Goal: Transaction & Acquisition: Purchase product/service

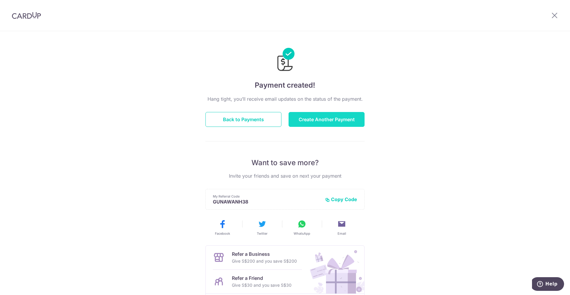
click at [330, 122] on button "Create Another Payment" at bounding box center [327, 119] width 76 height 15
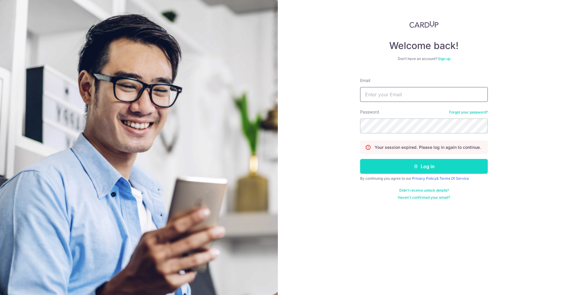
type input "[EMAIL_ADDRESS][DOMAIN_NAME]"
click at [423, 169] on button "Log in" at bounding box center [424, 166] width 128 height 15
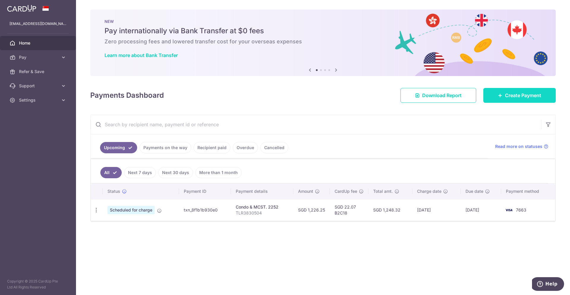
click at [526, 97] on span "Create Payment" at bounding box center [523, 95] width 36 height 7
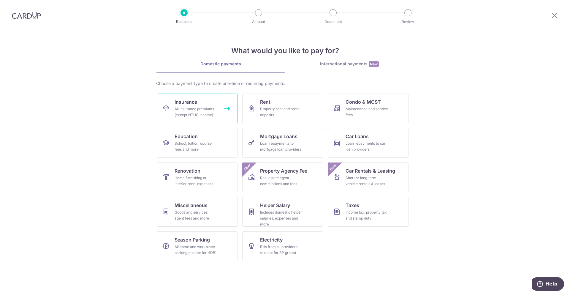
click at [205, 109] on div "All insurance premiums (except NTUC Income)" at bounding box center [196, 112] width 43 height 12
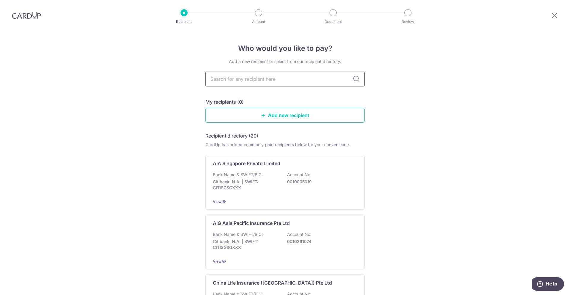
click at [248, 81] on input "text" at bounding box center [285, 79] width 159 height 15
type input "manulife"
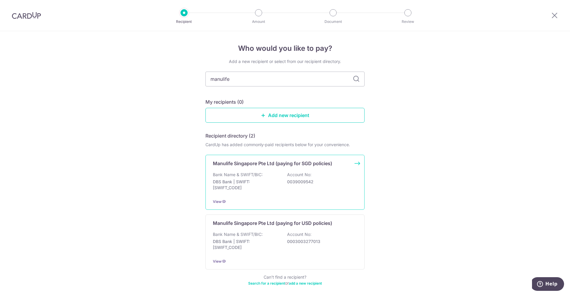
click at [257, 166] on p "Manulife Singapore Pte Ltd (paying for SGD policies)" at bounding box center [272, 163] width 119 height 7
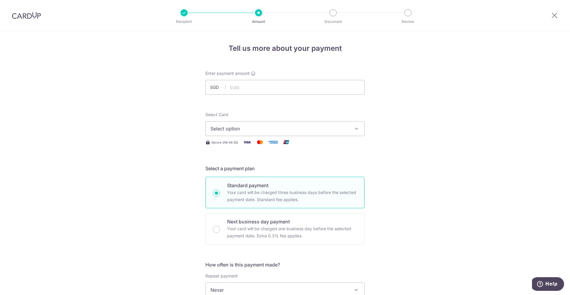
click at [405, 169] on div "Tell us more about your payment Enter payment amount SGD Select Card Select opt…" at bounding box center [285, 299] width 570 height 537
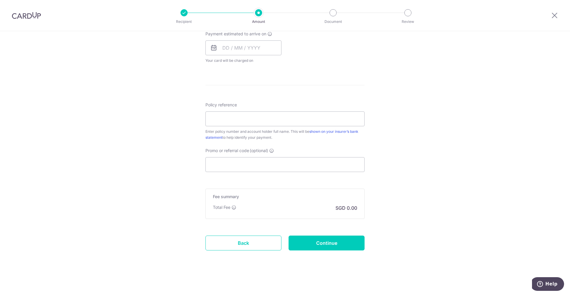
scroll to position [66, 0]
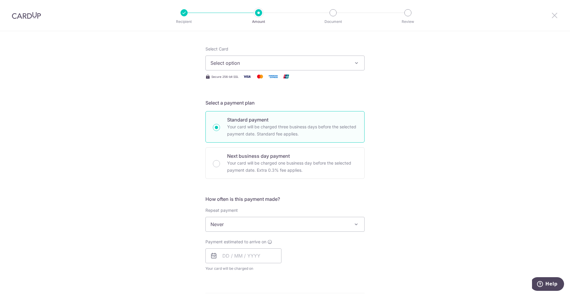
click at [555, 15] on icon at bounding box center [554, 15] width 7 height 7
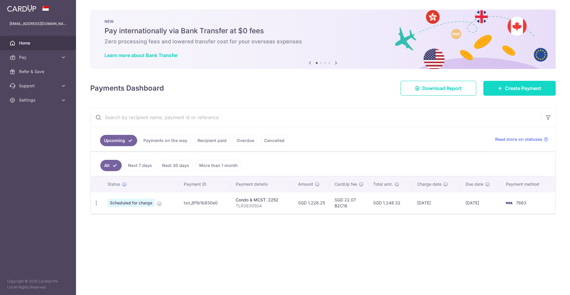
click at [522, 91] on span "Create Payment" at bounding box center [523, 88] width 36 height 7
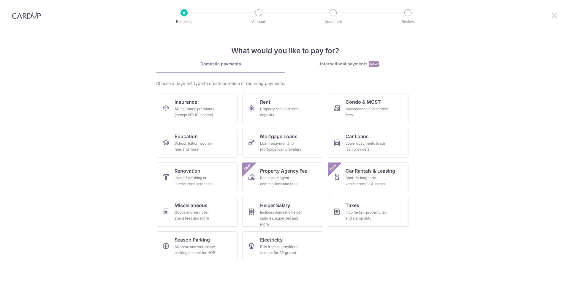
click at [557, 13] on icon at bounding box center [554, 15] width 7 height 7
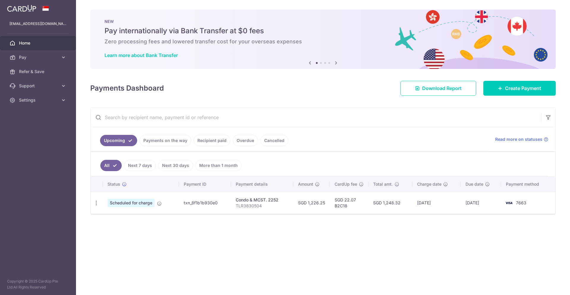
click at [214, 164] on link "More than 1 month" at bounding box center [218, 165] width 46 height 11
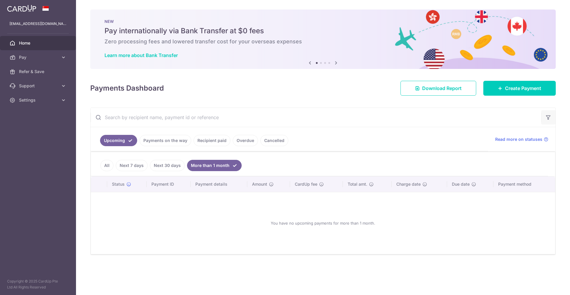
click at [550, 116] on icon "button" at bounding box center [549, 117] width 6 height 6
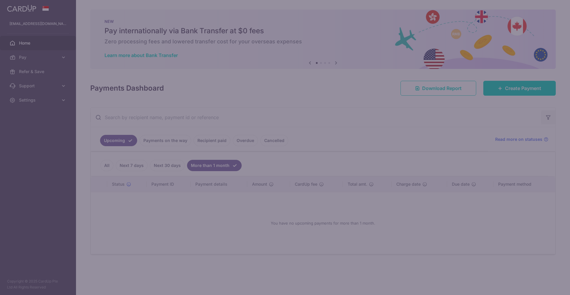
click at [550, 116] on body "hadiprayitnogunawan@gmail.com Home Pay Payments Recipients Cards Refer & Save S…" at bounding box center [285, 147] width 570 height 295
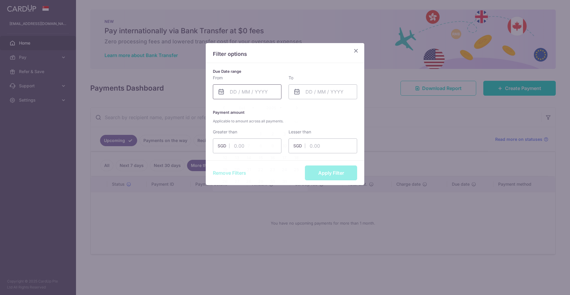
click at [242, 93] on input "text" at bounding box center [247, 91] width 69 height 15
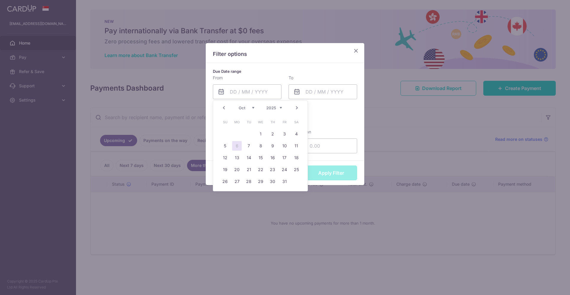
click at [282, 108] on div "Prev Next Jan Feb Mar Apr May Jun Jul Aug Sep Oct Nov Dec 2015 2016 2017 2018 2…" at bounding box center [260, 108] width 94 height 14
click at [282, 108] on select "2015 2016 2017 2018 2019 2020 2021 2022 2023 2024 2025 2026 2027 2028 2029 2030…" at bounding box center [274, 107] width 16 height 5
click at [248, 171] on link "22" at bounding box center [249, 170] width 10 height 10
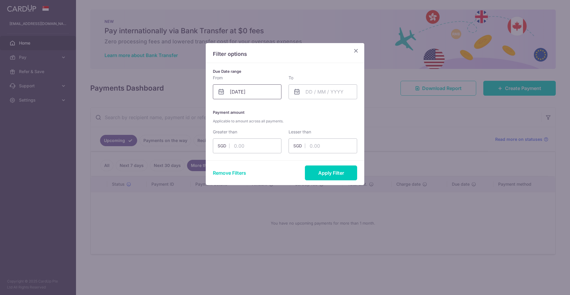
click at [259, 93] on input "22/10/2024" at bounding box center [247, 91] width 69 height 15
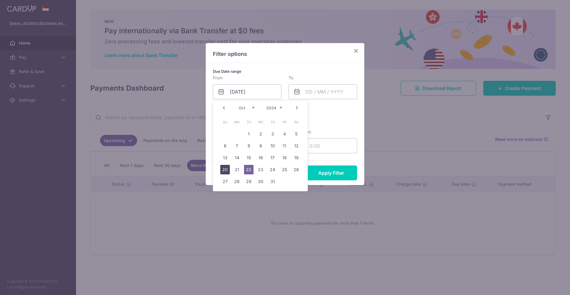
click at [224, 170] on link "20" at bounding box center [225, 170] width 10 height 10
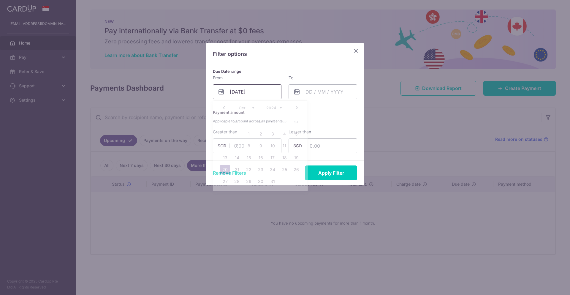
click at [257, 93] on input "20/10/2024" at bounding box center [247, 91] width 69 height 15
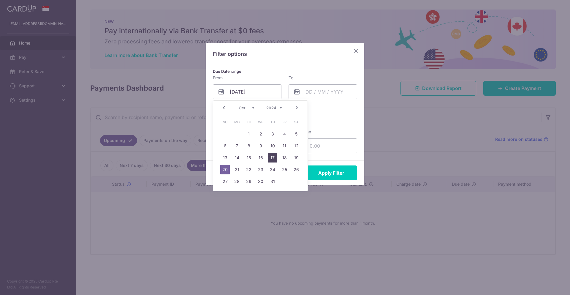
click at [272, 157] on link "17" at bounding box center [273, 158] width 10 height 10
type input "17/10/2024"
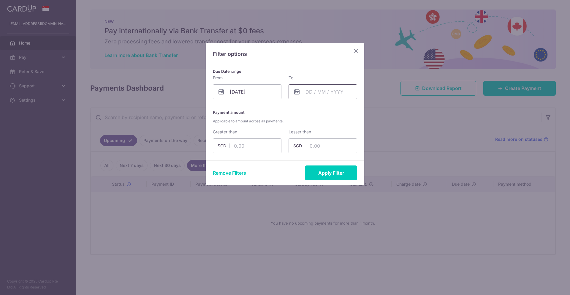
click at [328, 92] on input "text" at bounding box center [323, 91] width 69 height 15
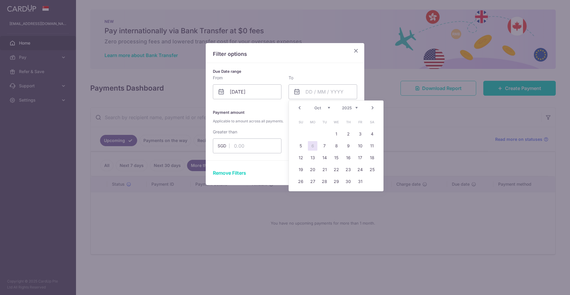
click at [359, 108] on div "Prev Next Jan Feb Mar Apr May Jun Jul Aug Sep Oct Nov Dec 2015 2016 2017 2018 2…" at bounding box center [336, 108] width 94 height 14
click at [356, 109] on select "2015 2016 2017 2018 2019 2020 2021 2022 2023 2024 2025 2026 2027 2028 2029 2030…" at bounding box center [350, 107] width 16 height 5
click at [360, 171] on link "25" at bounding box center [361, 170] width 10 height 10
type input "25/10/2024"
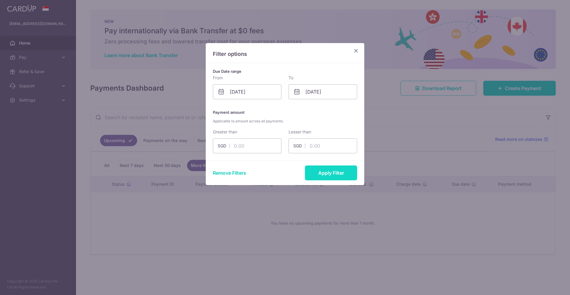
click at [335, 176] on button "Apply Filter" at bounding box center [331, 172] width 52 height 15
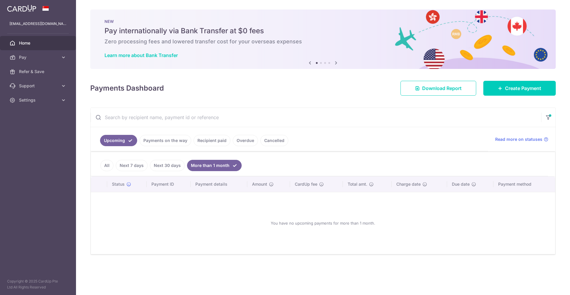
click at [214, 143] on link "Recipient paid" at bounding box center [212, 140] width 37 height 11
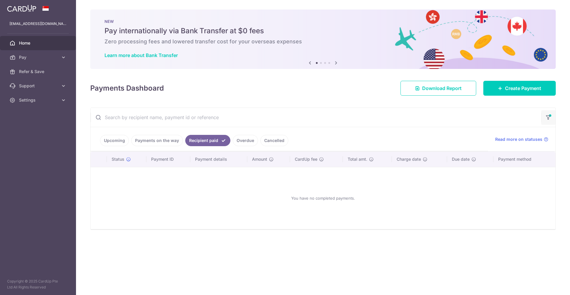
click at [549, 117] on icon "button" at bounding box center [549, 115] width 6 height 2
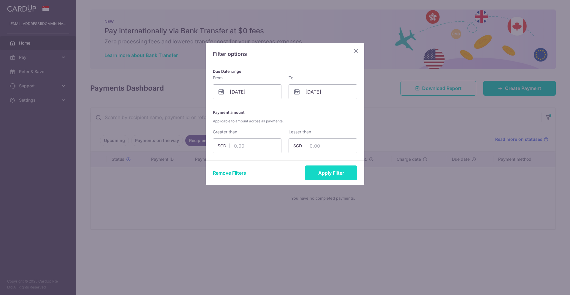
click at [343, 172] on button "Apply Filter" at bounding box center [331, 172] width 52 height 15
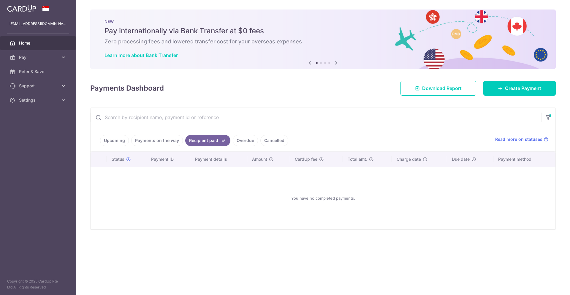
click at [204, 120] on input "text" at bounding box center [316, 117] width 451 height 19
click at [210, 113] on input "text" at bounding box center [316, 117] width 451 height 19
paste input "2470443635"
type input "2470443635"
click at [165, 145] on link "Payments on the way" at bounding box center [157, 140] width 52 height 11
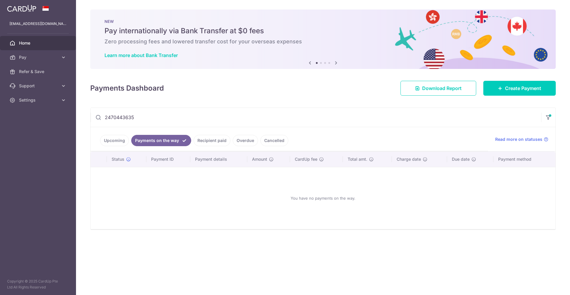
click at [121, 143] on link "Upcoming" at bounding box center [114, 140] width 29 height 11
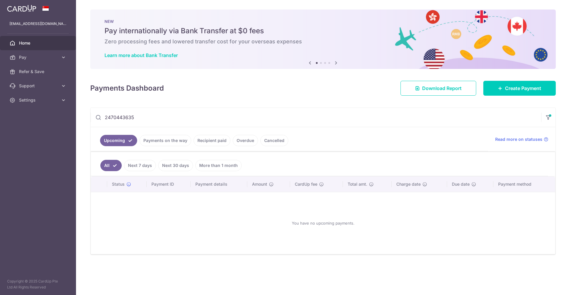
click at [204, 139] on link "Recipient paid" at bounding box center [212, 140] width 37 height 11
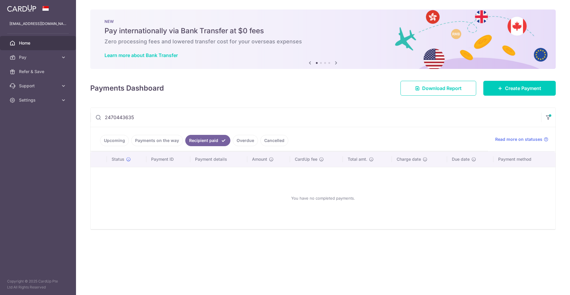
click at [238, 140] on link "Overdue" at bounding box center [245, 140] width 25 height 11
click at [267, 140] on link "Cancelled" at bounding box center [274, 140] width 28 height 11
click at [164, 143] on link "Payments on the way" at bounding box center [157, 140] width 52 height 11
click at [119, 140] on link "Upcoming" at bounding box center [114, 140] width 29 height 11
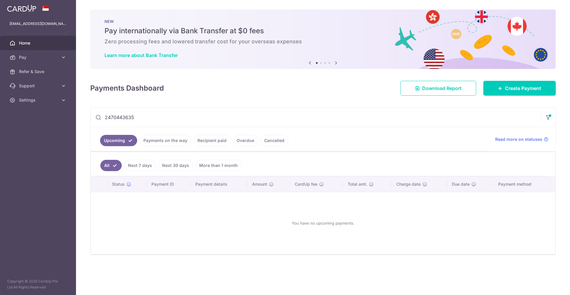
click at [161, 143] on link "Payments on the way" at bounding box center [166, 140] width 52 height 11
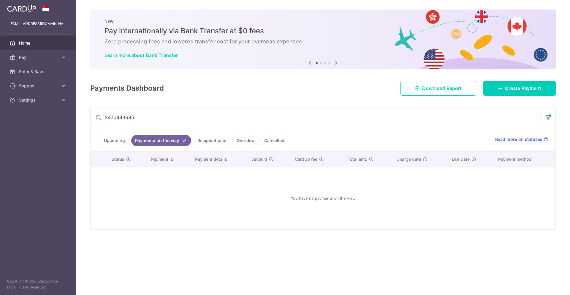
click at [208, 143] on link "Recipient paid" at bounding box center [212, 140] width 37 height 11
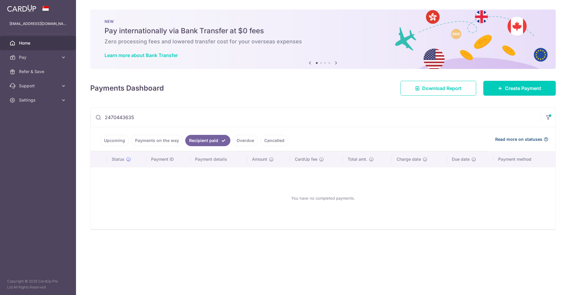
click at [528, 142] on span "Read more on statuses" at bounding box center [518, 139] width 47 height 6
click at [277, 117] on input "2470443635" at bounding box center [316, 117] width 451 height 19
click at [453, 91] on span "Download Report" at bounding box center [442, 88] width 40 height 7
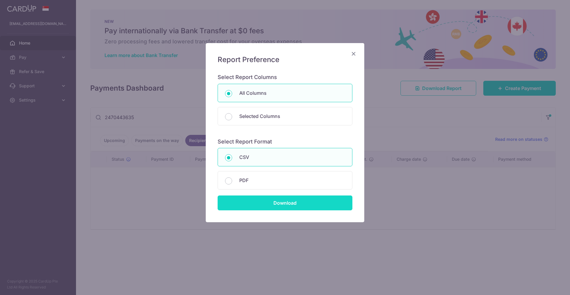
click at [271, 205] on input "Download" at bounding box center [285, 202] width 135 height 15
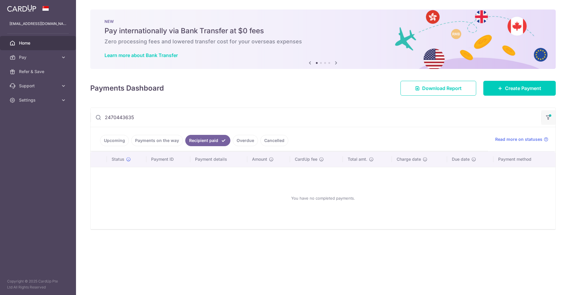
click at [549, 117] on icon "button" at bounding box center [549, 115] width 6 height 2
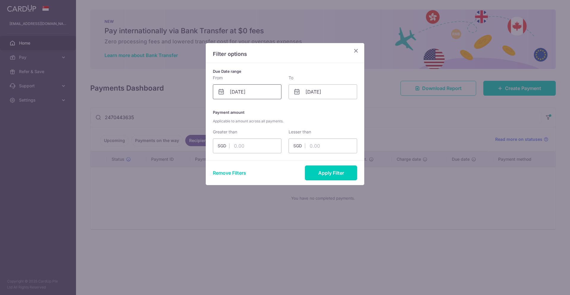
click at [269, 92] on input "17/10/2024" at bounding box center [247, 91] width 69 height 15
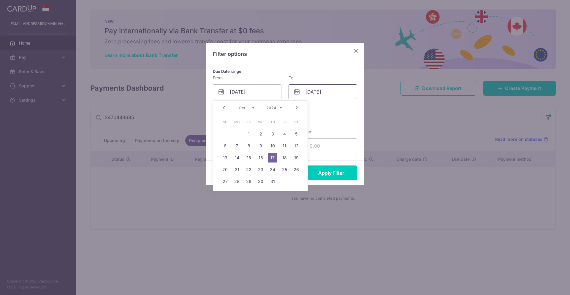
click at [343, 94] on input "25/10/2024" at bounding box center [323, 91] width 69 height 15
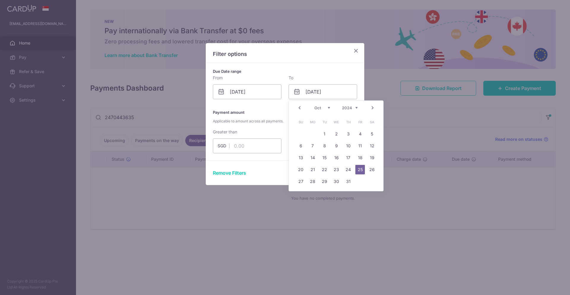
click at [356, 108] on select "2014 2015 2016 2017 2018 2019 2020 2021 2022 2023 2024 2025 2026 2027 2028 2029…" at bounding box center [350, 107] width 16 height 5
click at [323, 109] on select "Jan Feb Mar Apr May Jun Jul Aug Sep Oct Nov Dec" at bounding box center [323, 107] width 16 height 5
click at [370, 182] on link "30" at bounding box center [372, 182] width 10 height 10
type input "30/11/2024"
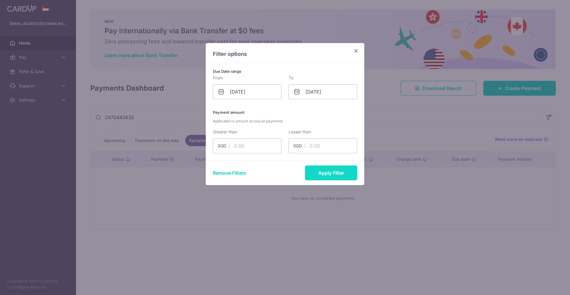
click at [342, 177] on button "Apply Filter" at bounding box center [331, 172] width 52 height 15
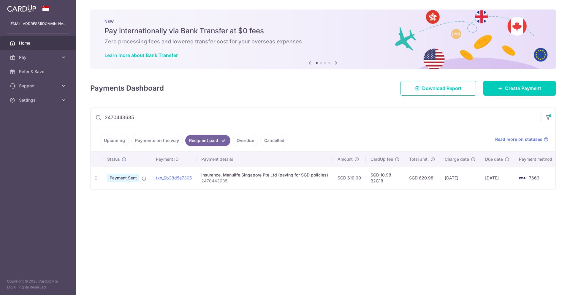
click at [218, 176] on div "Insurance. Manulife Singapore Pte Ltd (paying for SGD policies)" at bounding box center [264, 175] width 127 height 6
drag, startPoint x: 324, startPoint y: 169, endPoint x: 344, endPoint y: 174, distance: 21.0
click at [324, 169] on td "Insurance. Manulife Singapore Pte Ltd (paying for SGD policies) 2470443635" at bounding box center [265, 178] width 136 height 22
click at [353, 175] on td "SGD 610.00" at bounding box center [349, 178] width 33 height 22
click at [522, 178] on img at bounding box center [522, 177] width 12 height 7
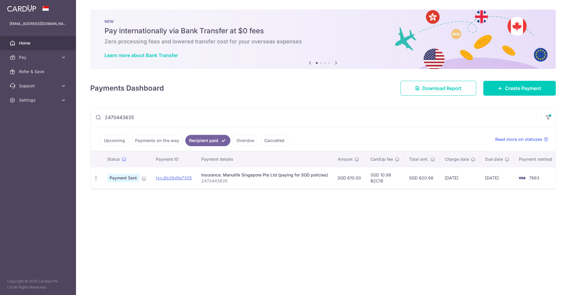
click at [541, 178] on td "7663" at bounding box center [536, 178] width 45 height 22
click at [218, 178] on p "2470443635" at bounding box center [264, 181] width 127 height 6
drag, startPoint x: 164, startPoint y: 117, endPoint x: 40, endPoint y: 107, distance: 124.6
click at [41, 108] on main "hadiprayitnogunawan@gmail.com Home Pay Payments Recipients Cards Refer & Save S…" at bounding box center [285, 147] width 570 height 295
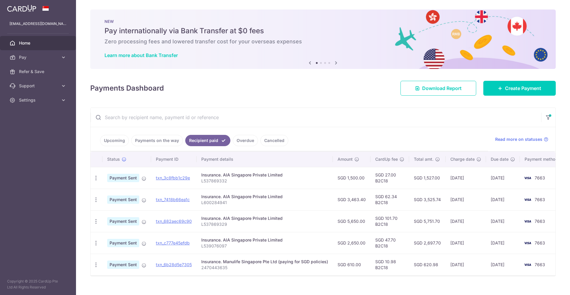
click at [289, 272] on td "Insurance. Manulife Singapore Pte Ltd (paying for SGD policies) 2470443635" at bounding box center [265, 265] width 136 height 22
click at [173, 263] on link "txn_6b28d5e7305" at bounding box center [174, 264] width 36 height 5
click at [537, 85] on span "Create Payment" at bounding box center [523, 88] width 36 height 7
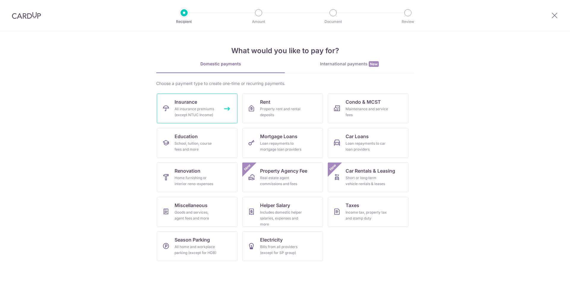
click at [184, 105] on link "Insurance All insurance premiums (except NTUC Income)" at bounding box center [197, 109] width 81 height 30
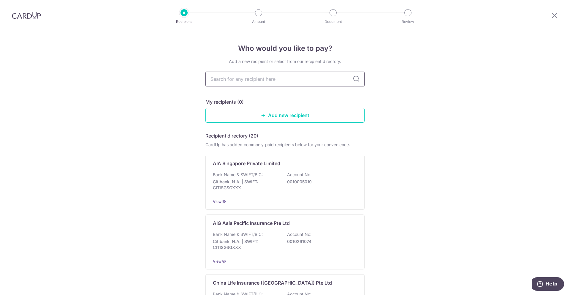
click at [285, 81] on input "text" at bounding box center [285, 79] width 159 height 15
type input "manulife"
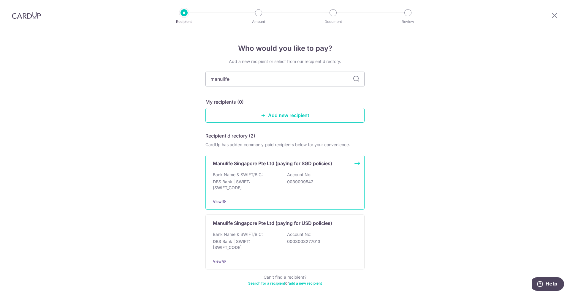
click at [290, 165] on p "Manulife Singapore Pte Ltd (paying for SGD policies)" at bounding box center [272, 163] width 119 height 7
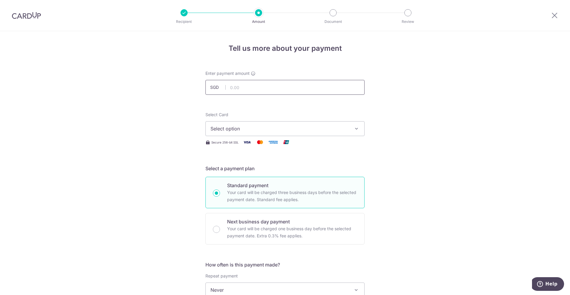
click at [297, 88] on input "text" at bounding box center [285, 87] width 159 height 15
type input "610.00"
drag, startPoint x: 449, startPoint y: 158, endPoint x: 440, endPoint y: 151, distance: 11.3
click at [449, 158] on div "Tell us more about your payment Enter payment amount SGD 610.00 610.00 Select C…" at bounding box center [285, 299] width 570 height 537
click at [346, 130] on span "Select option" at bounding box center [280, 128] width 138 height 7
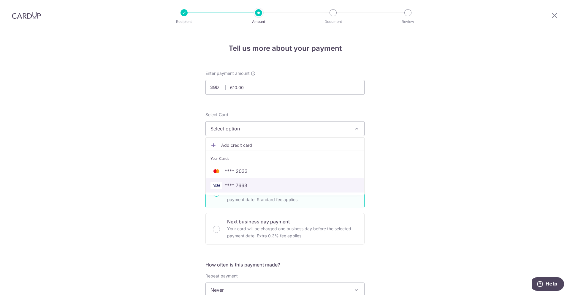
click at [236, 188] on span "**** 7663" at bounding box center [236, 185] width 23 height 7
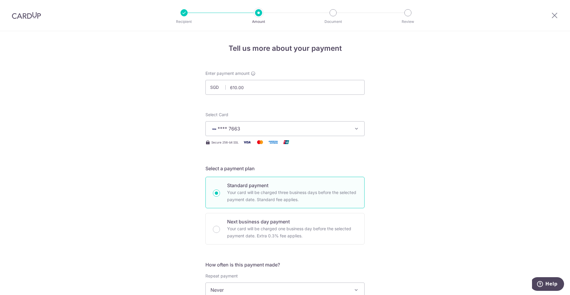
click at [432, 200] on div "Tell us more about your payment Enter payment amount SGD 610.00 610.00 Select C…" at bounding box center [285, 299] width 570 height 537
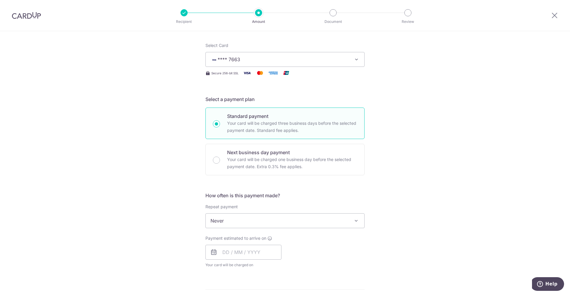
scroll to position [208, 0]
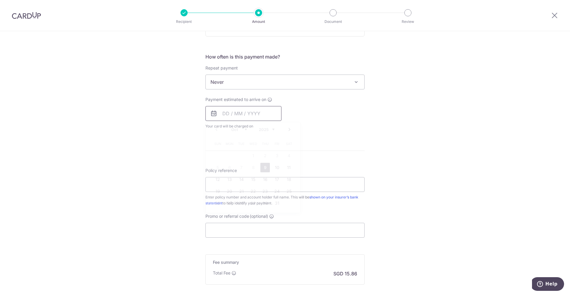
click at [259, 110] on input "text" at bounding box center [244, 113] width 76 height 15
click at [331, 112] on div "Payment estimated to arrive on Prev Next Oct Nov Dec 2025 2026 2027 2028 2029 2…" at bounding box center [285, 113] width 166 height 33
click at [259, 112] on input "text" at bounding box center [244, 113] width 76 height 15
click at [265, 169] on link "9" at bounding box center [265, 168] width 10 height 10
type input "[DATE]"
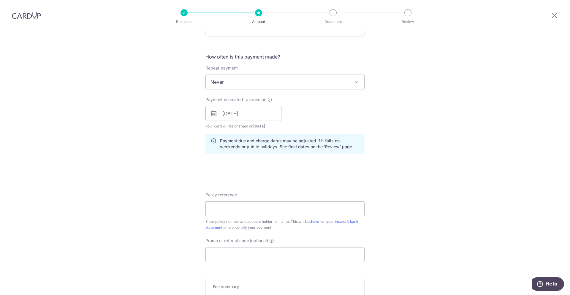
click at [419, 164] on div "Tell us more about your payment Enter payment amount SGD 610.00 610.00 Select C…" at bounding box center [285, 104] width 570 height 562
click at [252, 207] on input "Policy reference" at bounding box center [285, 208] width 159 height 15
paste input "2470443635"
type input "2470443635"
click at [442, 213] on div "Tell us more about your payment Enter payment amount SGD 610.00 610.00 Select C…" at bounding box center [285, 104] width 570 height 562
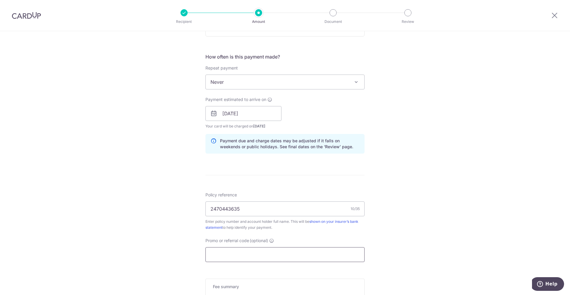
click at [260, 255] on input "Promo or referral code (optional)" at bounding box center [285, 254] width 159 height 15
paste input "B2C18"
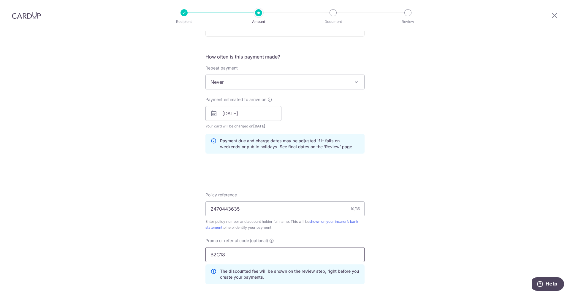
type input "B2C18"
click at [417, 229] on div "Tell us more about your payment Enter payment amount SGD 610.00 610.00 Select C…" at bounding box center [285, 117] width 570 height 588
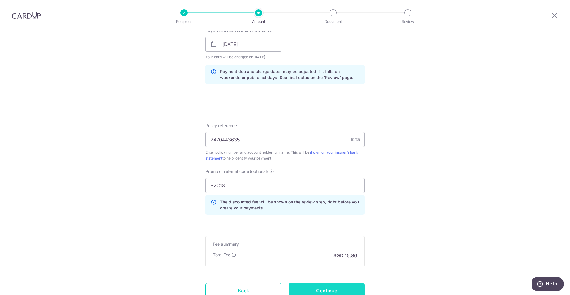
click at [340, 290] on input "Continue" at bounding box center [327, 290] width 76 height 15
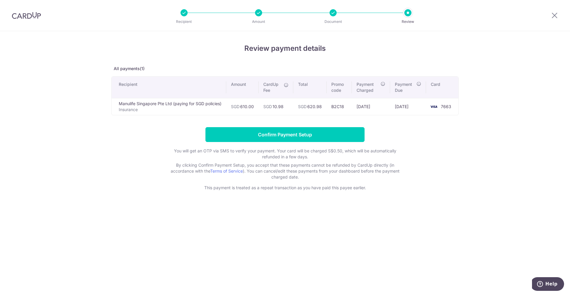
click at [498, 136] on div "Review payment details All payments(1) Recipient Amount CardUp Fee Total Promo …" at bounding box center [285, 163] width 570 height 264
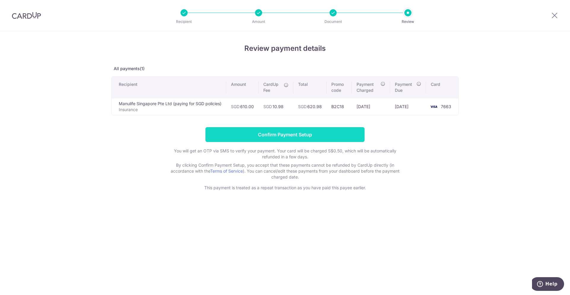
click at [302, 133] on input "Confirm Payment Setup" at bounding box center [285, 134] width 159 height 15
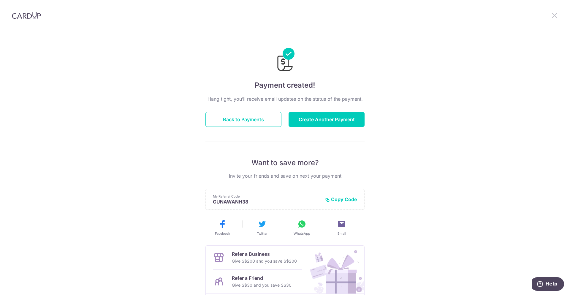
click at [556, 16] on icon at bounding box center [554, 15] width 7 height 7
